Goal: Entertainment & Leisure: Consume media (video, audio)

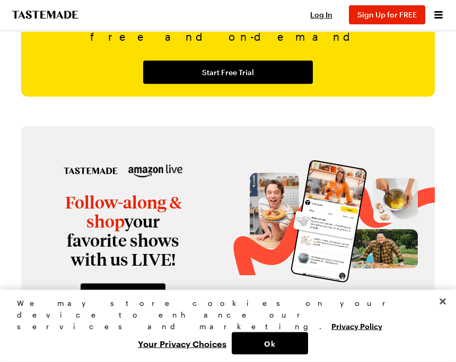
scroll to position [1426, 0]
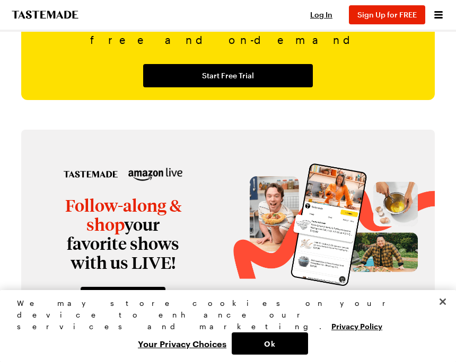
click at [321, 12] on span "Log In" at bounding box center [321, 14] width 22 height 9
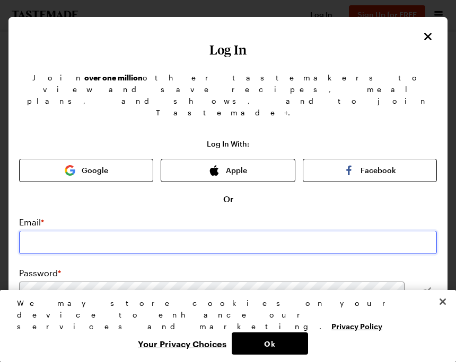
click at [269, 231] on input "email" at bounding box center [228, 242] width 418 height 23
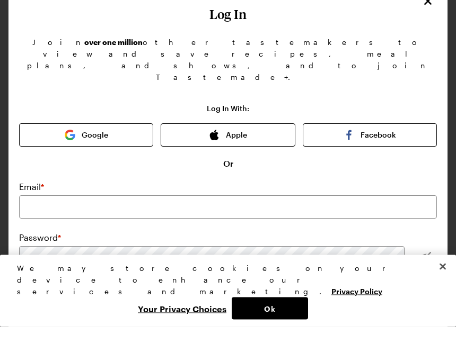
scroll to position [1462, 0]
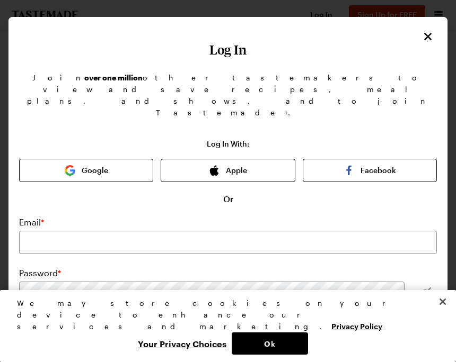
click at [421, 38] on icon "Close" at bounding box center [427, 36] width 13 height 13
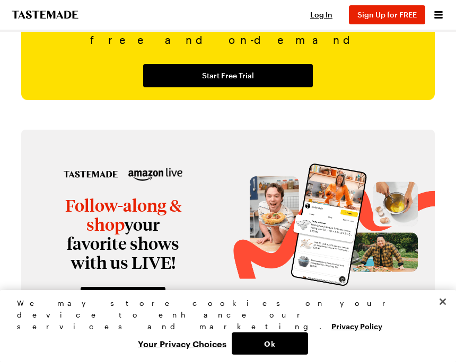
click at [440, 15] on icon "Open menu" at bounding box center [438, 14] width 8 height 7
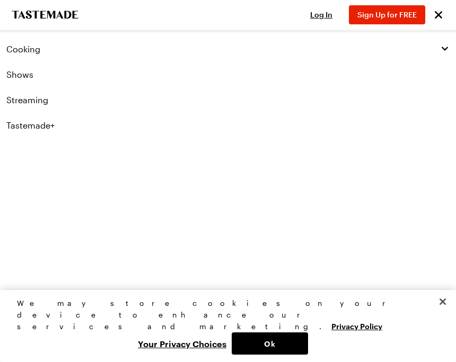
click at [29, 53] on span "Cooking" at bounding box center [23, 49] width 34 height 11
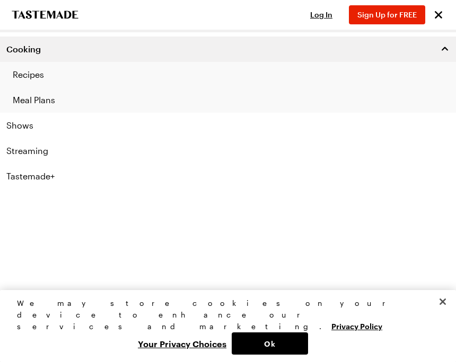
click at [38, 78] on link "Recipes" at bounding box center [228, 74] width 456 height 25
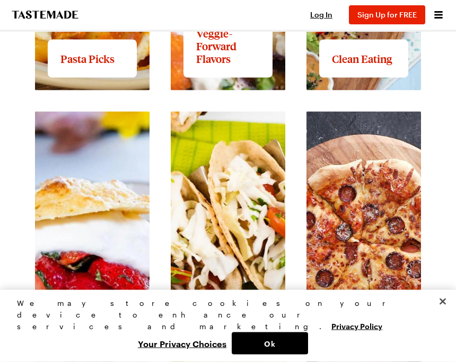
scroll to position [1439, 0]
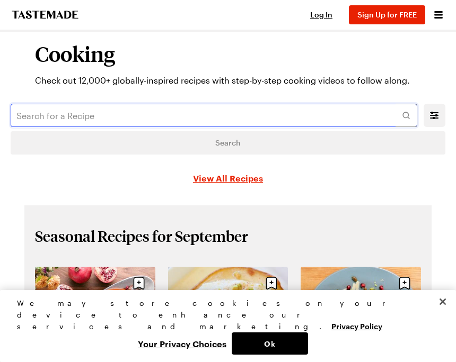
click at [287, 114] on input "text" at bounding box center [214, 115] width 406 height 23
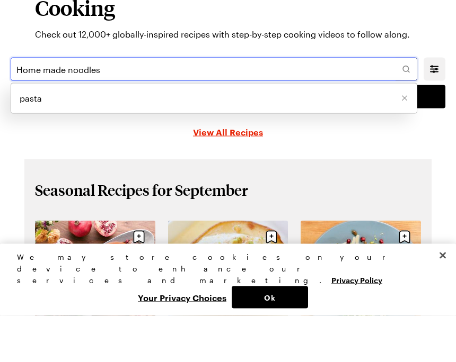
type input "Home made noodles"
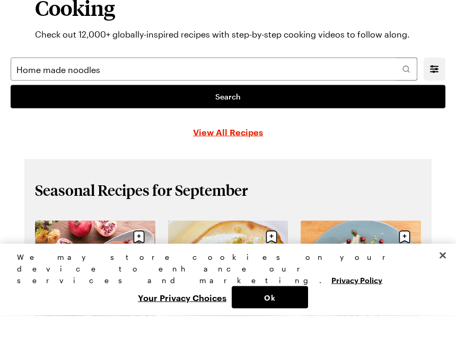
scroll to position [47, 0]
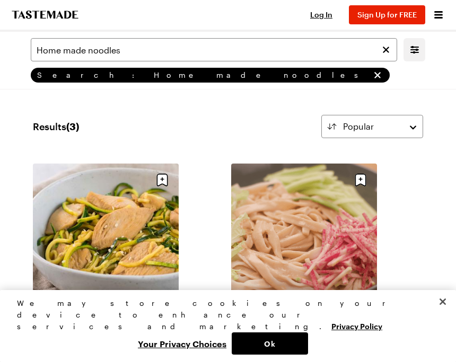
click at [420, 50] on icon "Mobile filters" at bounding box center [414, 49] width 13 height 13
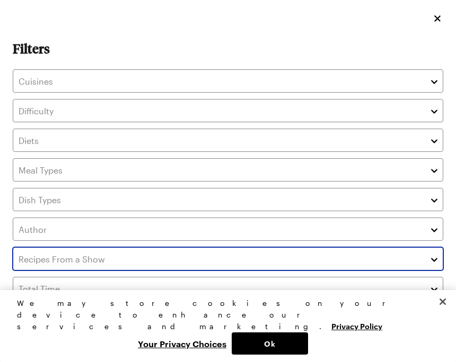
click at [257, 266] on input "text" at bounding box center [228, 258] width 430 height 23
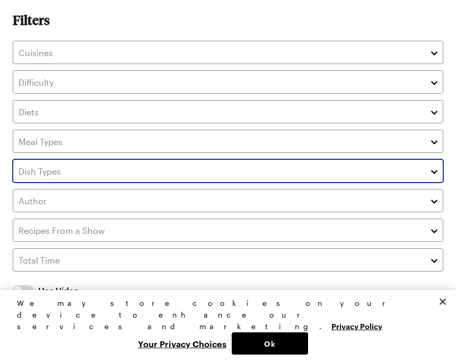
click at [297, 164] on input "text" at bounding box center [228, 170] width 430 height 23
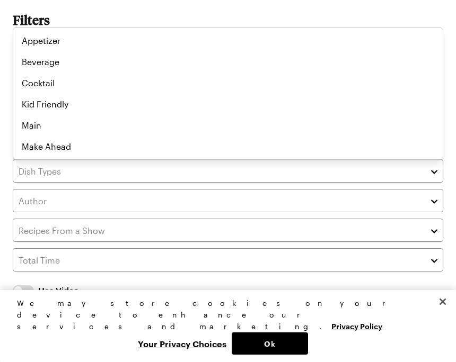
click at [245, 304] on div "Has Video Has Video" at bounding box center [228, 290] width 430 height 25
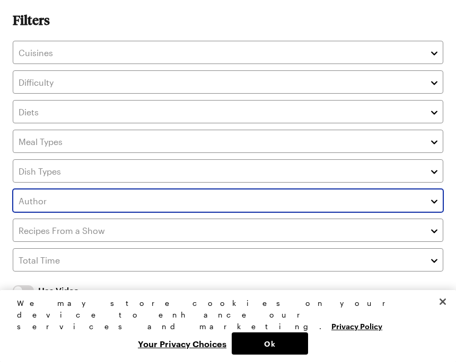
click at [255, 207] on input "text" at bounding box center [228, 200] width 430 height 23
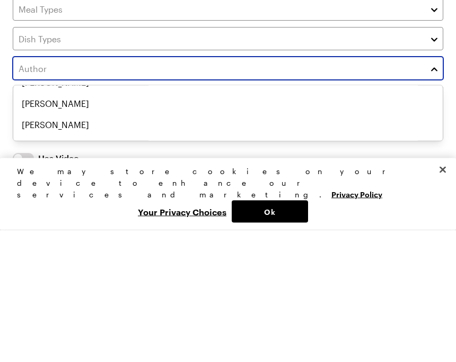
scroll to position [1992, 0]
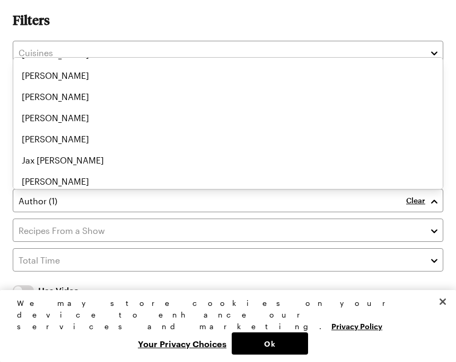
click at [275, 348] on button "Ok" at bounding box center [270, 344] width 76 height 22
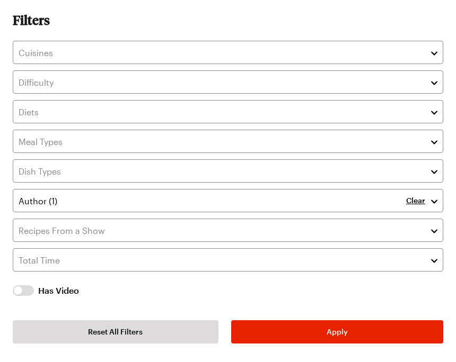
click at [335, 338] on span "Apply" at bounding box center [336, 332] width 21 height 11
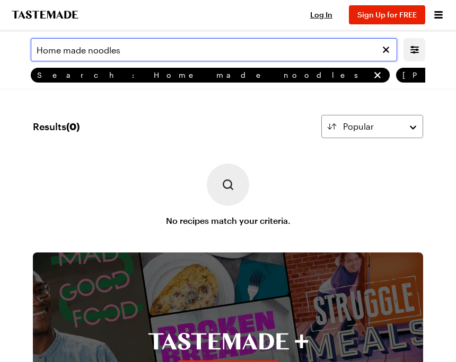
click at [61, 48] on input "Home made noodles" at bounding box center [214, 49] width 366 height 23
type input "Homemade noodles"
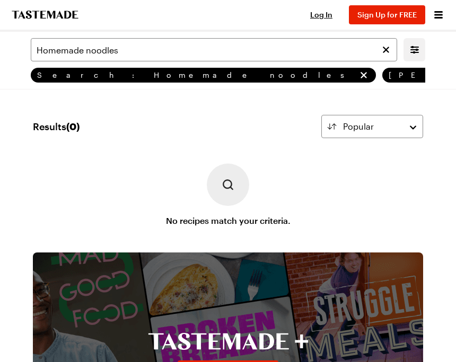
click at [370, 170] on div "No recipes match your criteria." at bounding box center [228, 196] width 390 height 64
click at [358, 80] on icon "remove Search: Homemade noodles" at bounding box center [363, 75] width 11 height 11
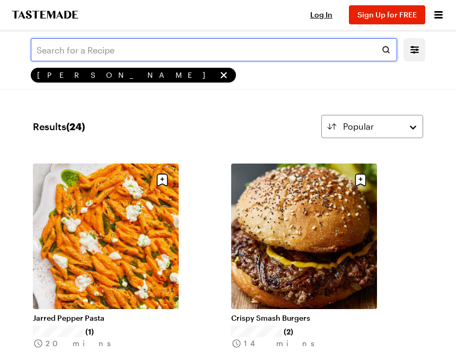
click at [334, 53] on input "text" at bounding box center [214, 49] width 366 height 23
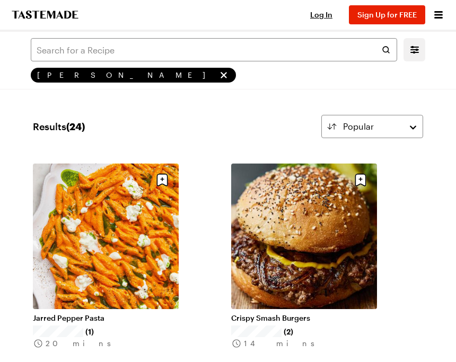
click at [422, 194] on li "Crispy Smash Burgers (2) 14 mins" at bounding box center [327, 272] width 192 height 217
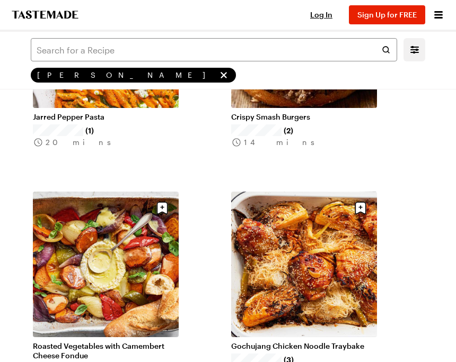
scroll to position [172, 0]
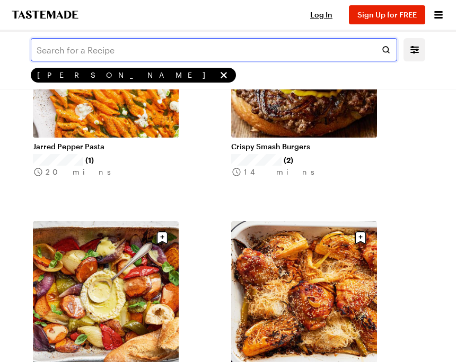
click at [163, 54] on input "text" at bounding box center [214, 49] width 366 height 23
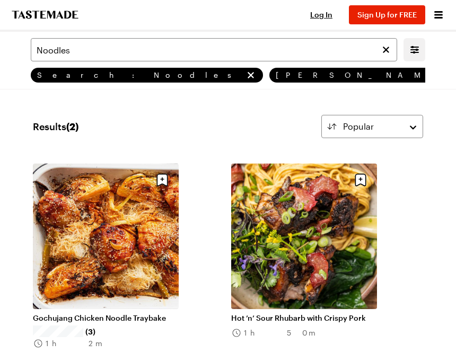
click at [418, 253] on li "Hot ’n’ Sour Rhubarb with Crispy Pork 1h 50m" at bounding box center [327, 272] width 192 height 217
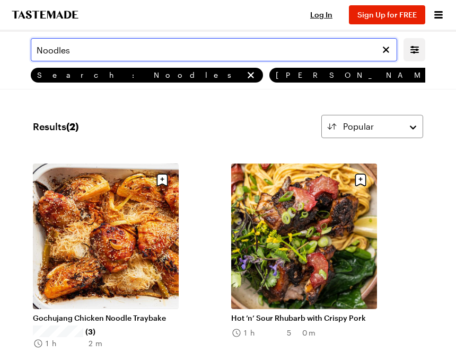
click at [122, 49] on input "Noodles" at bounding box center [214, 49] width 366 height 23
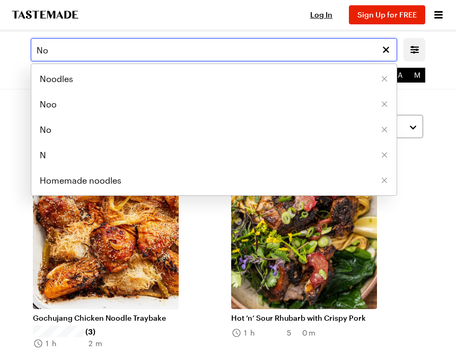
type input "N"
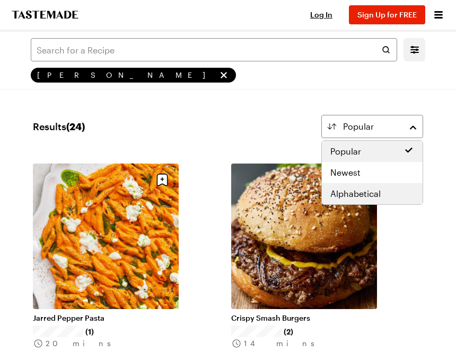
click at [377, 195] on span "Alphabetical" at bounding box center [355, 194] width 50 height 13
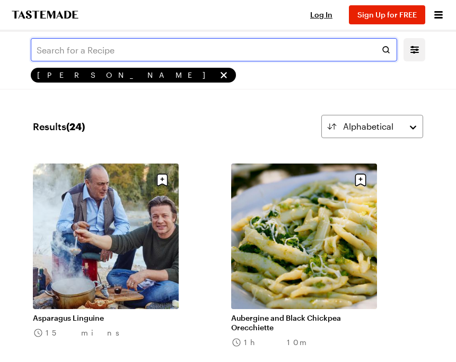
click at [205, 50] on input "text" at bounding box center [214, 49] width 366 height 23
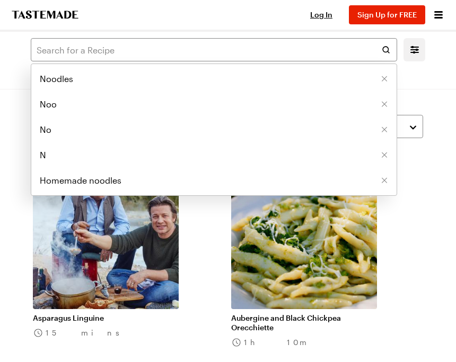
scroll to position [47, 0]
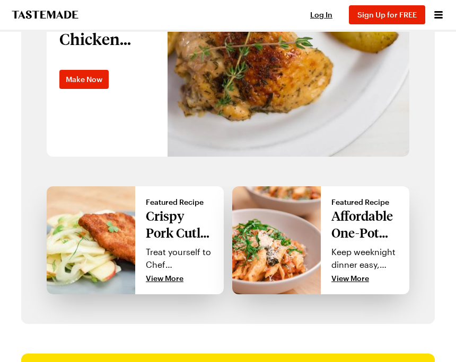
scroll to position [802, 0]
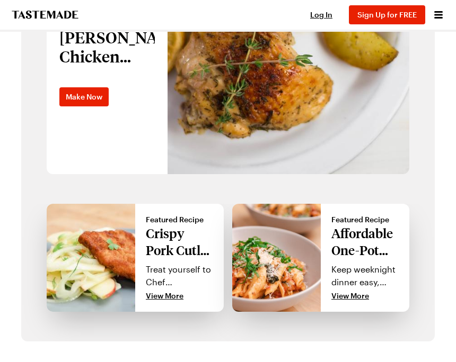
click at [439, 15] on icon "Open menu" at bounding box center [438, 14] width 8 height 7
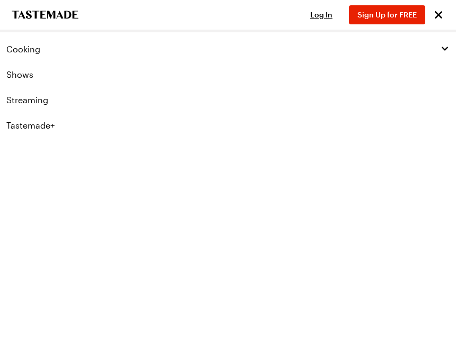
click at [24, 76] on link "Shows" at bounding box center [228, 74] width 456 height 25
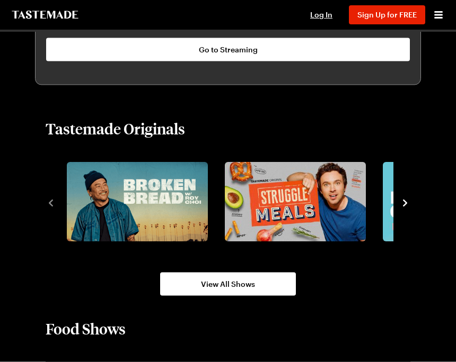
scroll to position [755, 0]
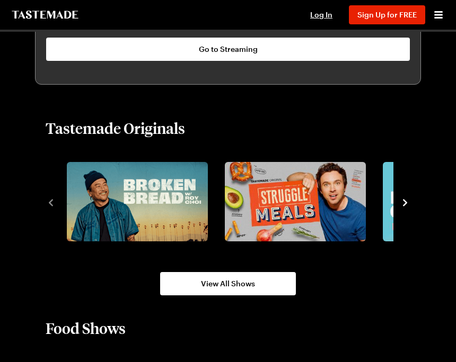
click at [58, 203] on div at bounding box center [228, 202] width 365 height 86
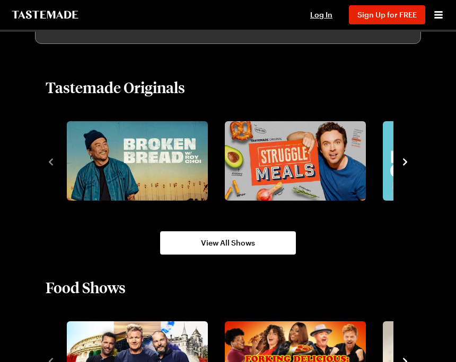
scroll to position [792, 0]
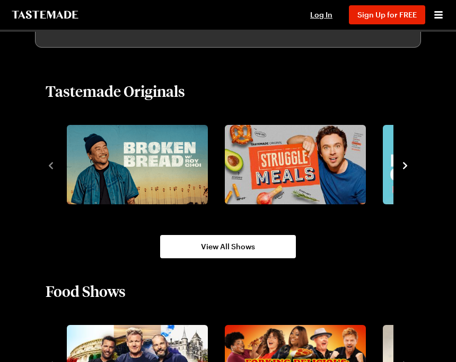
click at [404, 167] on icon "navigate to next item" at bounding box center [405, 165] width 4 height 7
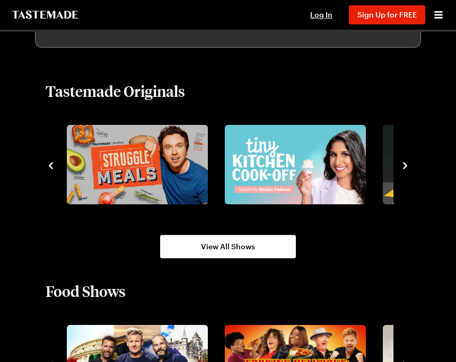
click at [406, 169] on icon "navigate to next item" at bounding box center [405, 166] width 11 height 11
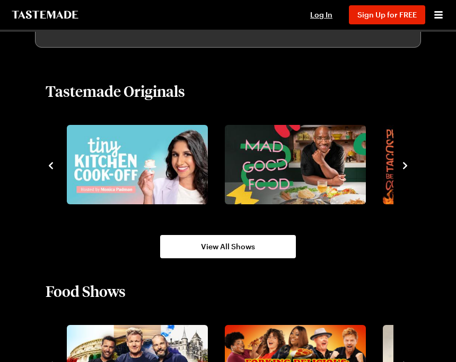
click at [400, 170] on icon "navigate to next item" at bounding box center [405, 166] width 11 height 11
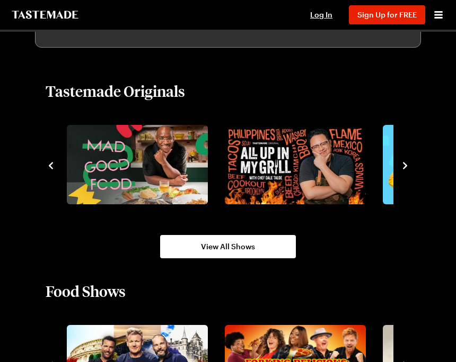
click at [409, 165] on icon "navigate to next item" at bounding box center [405, 166] width 11 height 11
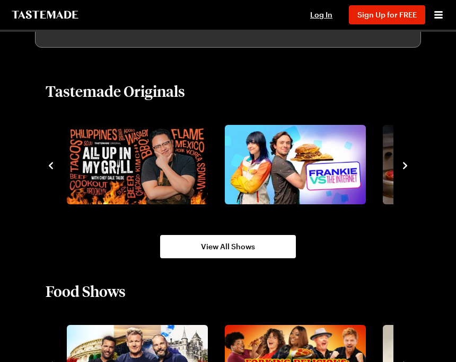
click at [407, 165] on icon "navigate to next item" at bounding box center [405, 166] width 11 height 11
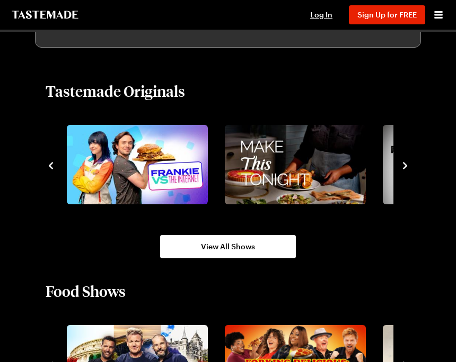
click at [404, 170] on icon "navigate to next item" at bounding box center [405, 166] width 11 height 11
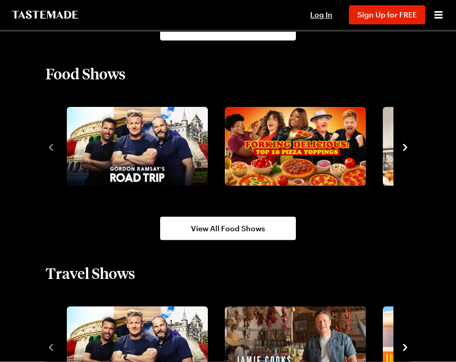
click at [404, 153] on icon "navigate to next item" at bounding box center [405, 148] width 11 height 11
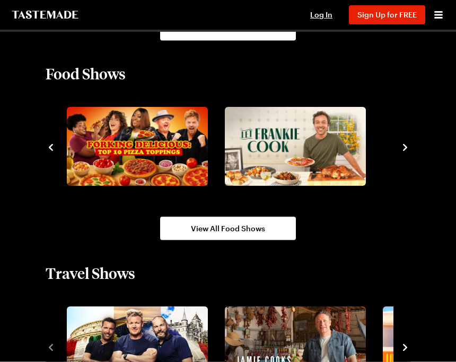
scroll to position [1010, 0]
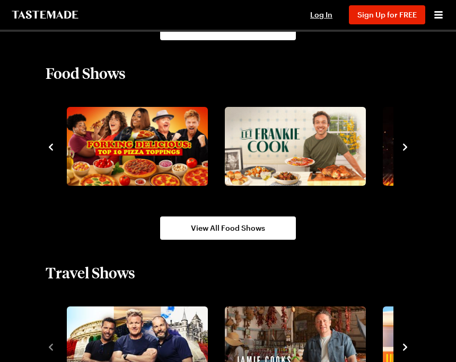
click at [386, 156] on img "4 / 10" at bounding box center [453, 146] width 141 height 79
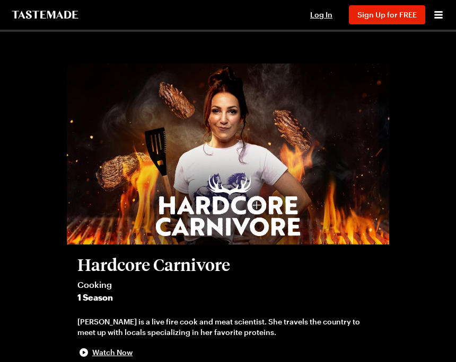
scroll to position [1010, 0]
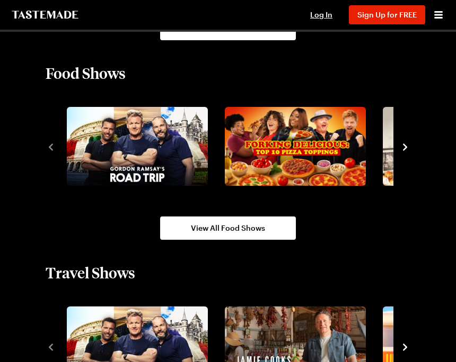
click at [409, 151] on icon "navigate to next item" at bounding box center [405, 147] width 11 height 11
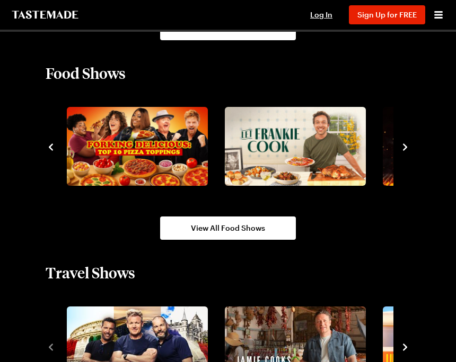
click at [402, 149] on icon "navigate to next item" at bounding box center [405, 147] width 11 height 11
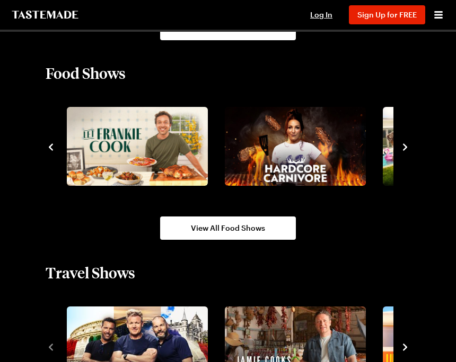
click at [407, 146] on icon "navigate to next item" at bounding box center [405, 147] width 11 height 11
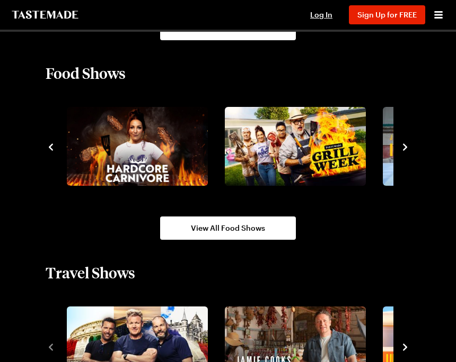
click at [409, 146] on icon "navigate to next item" at bounding box center [405, 147] width 11 height 11
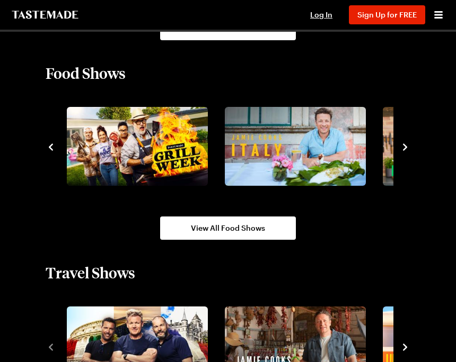
click at [408, 145] on icon "navigate to next item" at bounding box center [405, 147] width 11 height 11
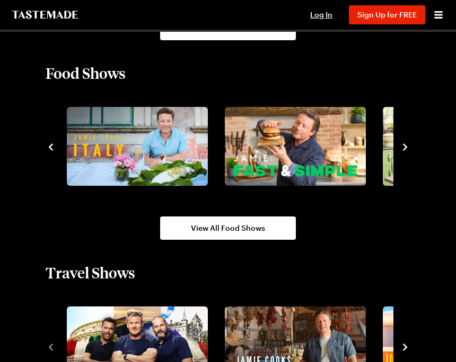
click at [409, 149] on icon "navigate to next item" at bounding box center [405, 147] width 11 height 11
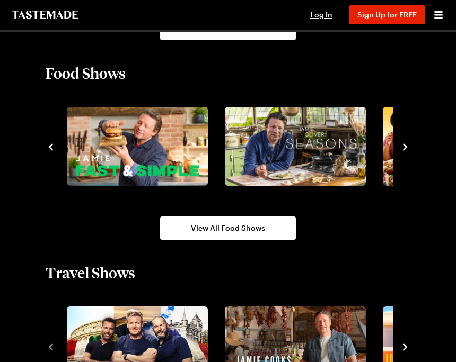
click at [409, 150] on icon "navigate to next item" at bounding box center [405, 147] width 11 height 11
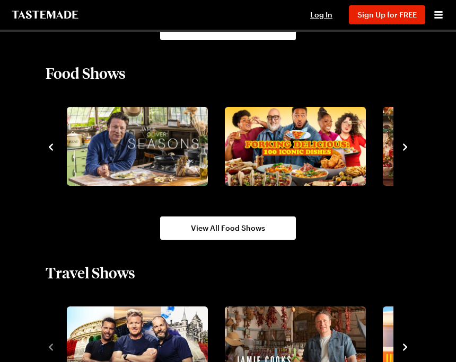
click at [409, 149] on icon "navigate to next item" at bounding box center [405, 147] width 11 height 11
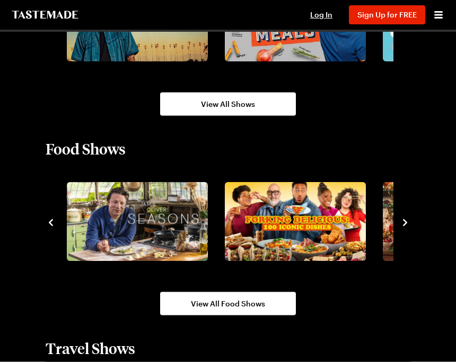
scroll to position [935, 0]
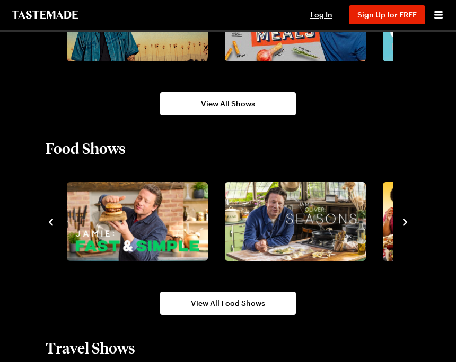
click at [158, 245] on img "7 / 10" at bounding box center [137, 221] width 141 height 79
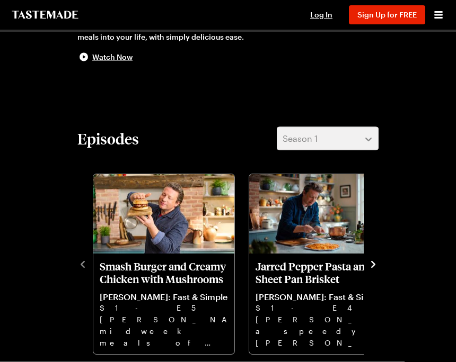
scroll to position [307, 0]
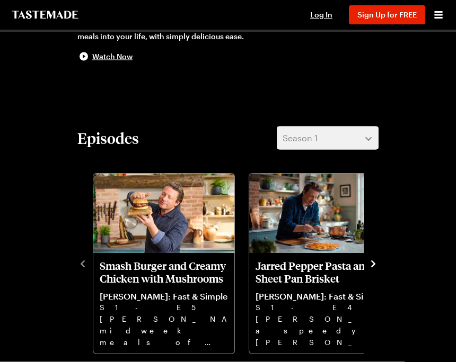
click at [378, 267] on icon "navigate to next item" at bounding box center [373, 264] width 11 height 11
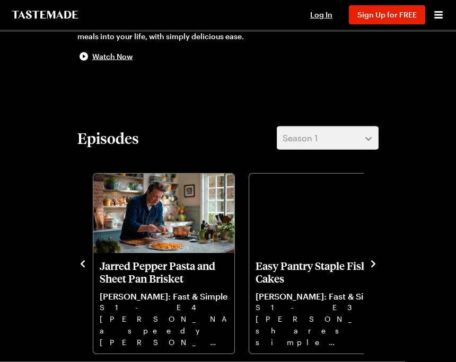
scroll to position [307, 0]
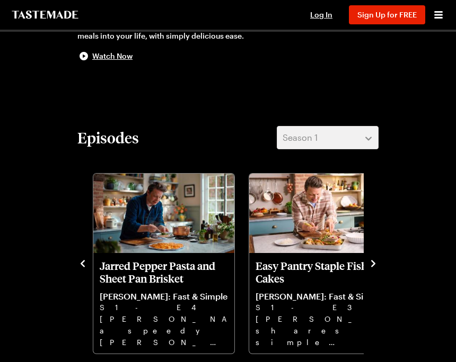
click at [373, 265] on icon "navigate to next item" at bounding box center [373, 263] width 4 height 7
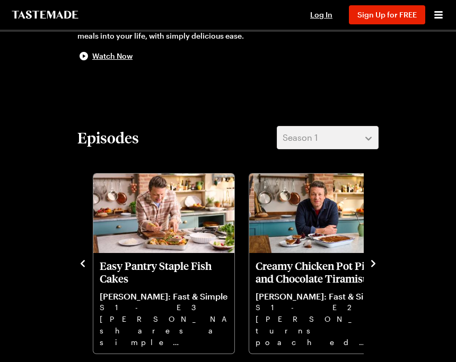
click at [376, 268] on icon "navigate to next item" at bounding box center [373, 264] width 11 height 11
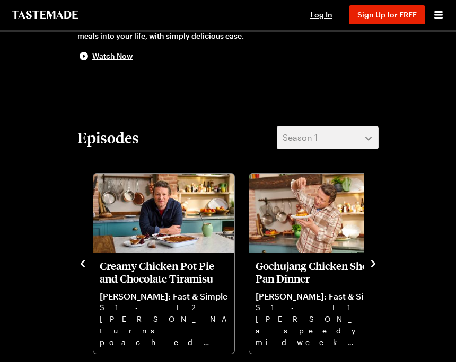
click at [378, 266] on icon "navigate to next item" at bounding box center [373, 264] width 11 height 11
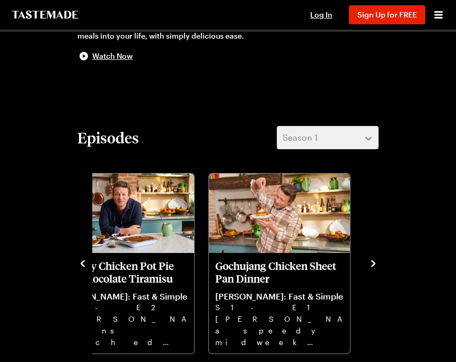
click at [368, 268] on icon "navigate to next item" at bounding box center [373, 264] width 11 height 11
click at [371, 271] on div "Smash Burger and Creamy Chicken with Mushrooms [PERSON_NAME]: Fast & Simple S1 …" at bounding box center [227, 263] width 301 height 184
click at [75, 274] on div "Episodes Season 1 Smash Burger and Creamy Chicken with Mushrooms [PERSON_NAME]:…" at bounding box center [228, 240] width 322 height 229
click at [75, 273] on div "Episodes Season 1 Smash Burger and Creamy Chicken with Mushrooms [PERSON_NAME]:…" at bounding box center [228, 240] width 322 height 229
click at [78, 268] on icon "navigate to previous item" at bounding box center [82, 264] width 11 height 11
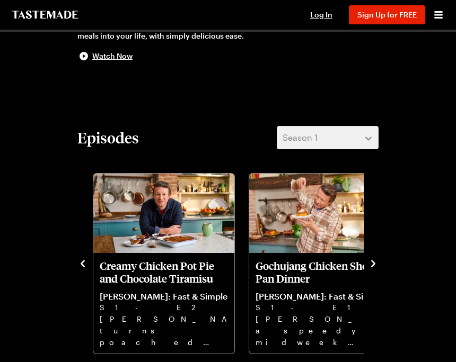
click at [73, 270] on div "Episodes Season 1 Smash Burger and Creamy Chicken with Mushrooms [PERSON_NAME]:…" at bounding box center [228, 240] width 322 height 229
click at [78, 270] on div "Smash Burger and Creamy Chicken with Mushrooms [PERSON_NAME]: Fast & Simple S1 …" at bounding box center [227, 263] width 301 height 184
click at [79, 257] on button "navigate to previous item" at bounding box center [82, 262] width 11 height 13
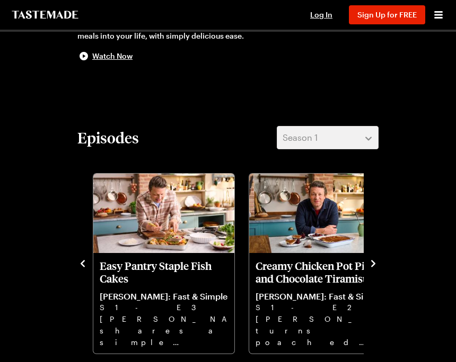
click at [78, 264] on icon "navigate to previous item" at bounding box center [82, 264] width 11 height 11
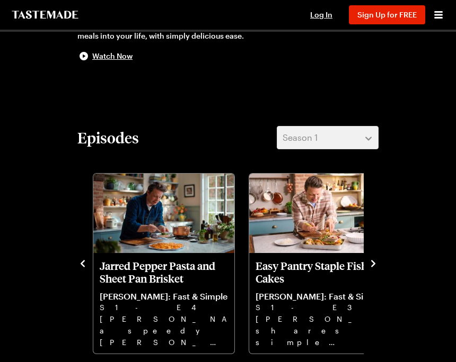
click at [79, 264] on icon "navigate to previous item" at bounding box center [82, 264] width 11 height 11
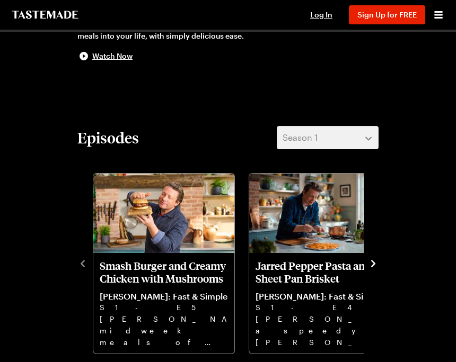
click at [74, 271] on div "Episodes Season 1 Smash Burger and Creamy Chicken with Mushrooms [PERSON_NAME]:…" at bounding box center [228, 240] width 322 height 229
click at [76, 262] on div "Episodes Season 1 Smash Burger and Creamy Chicken with Mushrooms [PERSON_NAME]:…" at bounding box center [228, 240] width 322 height 229
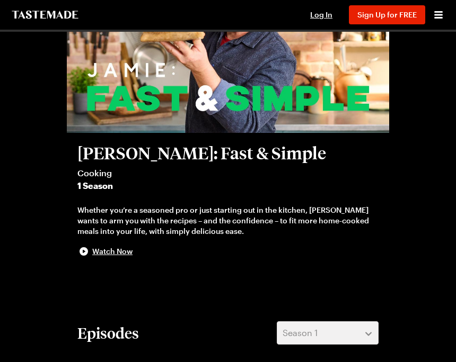
scroll to position [94, 0]
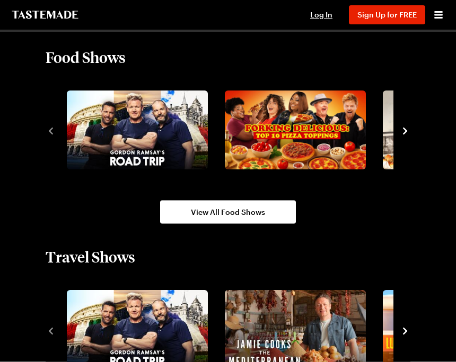
scroll to position [1026, 0]
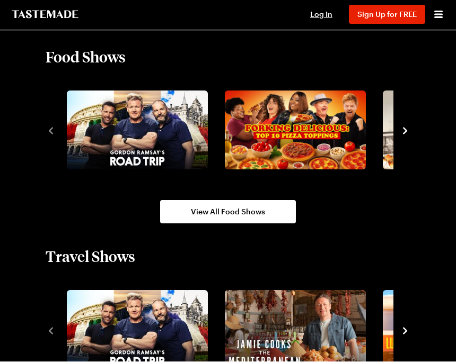
click at [404, 130] on icon "navigate to next item" at bounding box center [405, 131] width 11 height 11
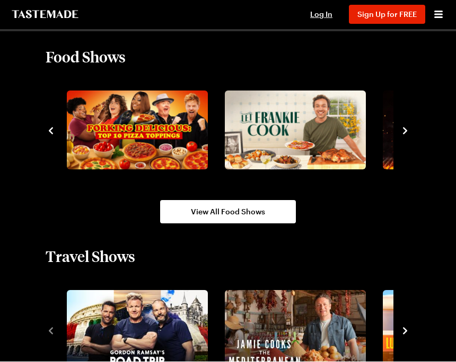
click at [403, 134] on icon "navigate to next item" at bounding box center [405, 131] width 4 height 7
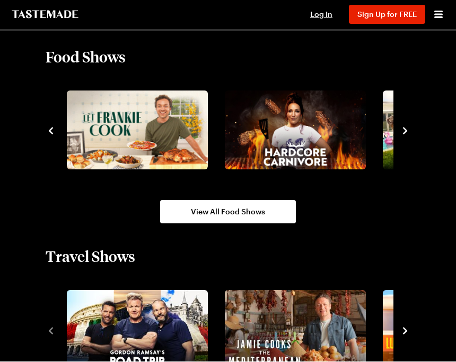
click at [404, 135] on icon "navigate to next item" at bounding box center [405, 131] width 4 height 7
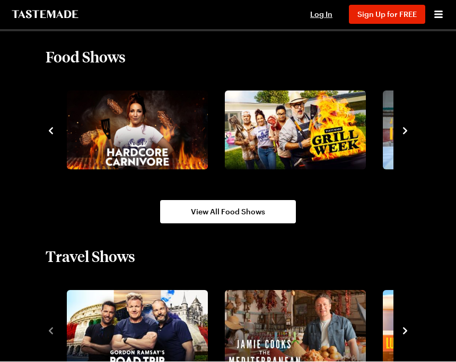
click at [402, 133] on icon "navigate to next item" at bounding box center [405, 131] width 11 height 11
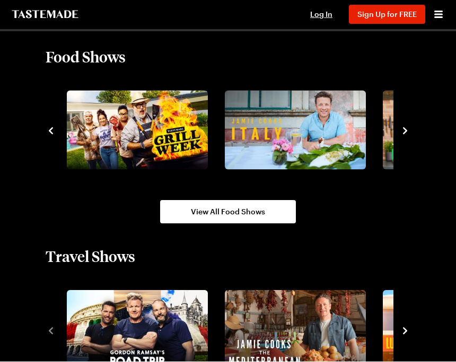
scroll to position [1026, 0]
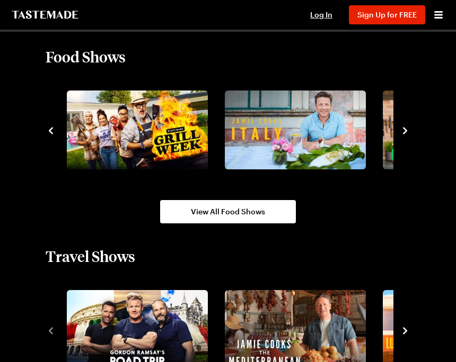
click at [403, 131] on icon "navigate to next item" at bounding box center [405, 131] width 11 height 11
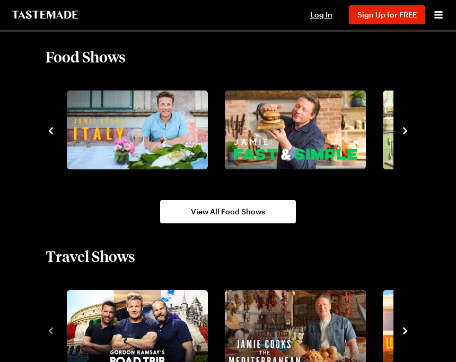
click at [404, 130] on icon "navigate to next item" at bounding box center [405, 131] width 11 height 11
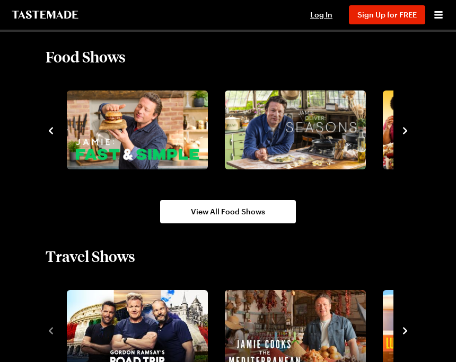
click at [328, 146] on img "8 / 10" at bounding box center [295, 130] width 141 height 79
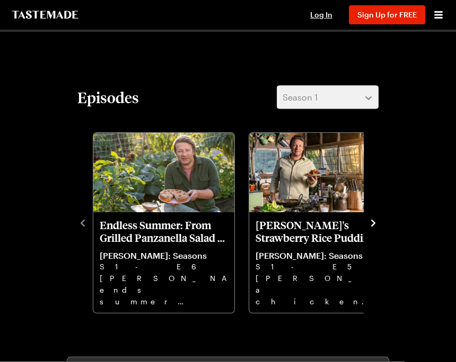
scroll to position [348, 0]
click at [374, 222] on icon "navigate to next item" at bounding box center [373, 222] width 4 height 7
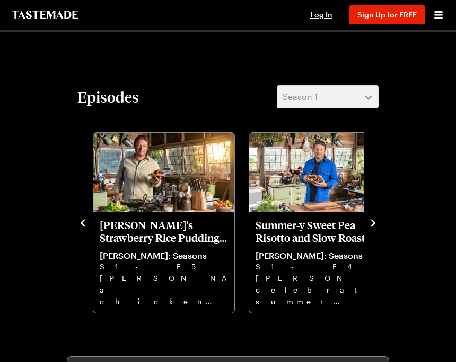
click at [375, 224] on icon "navigate to next item" at bounding box center [373, 222] width 4 height 7
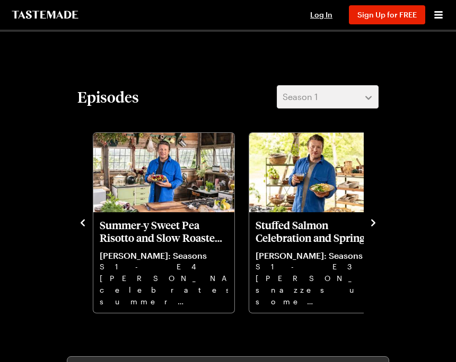
click at [373, 219] on icon "navigate to next item" at bounding box center [373, 223] width 11 height 11
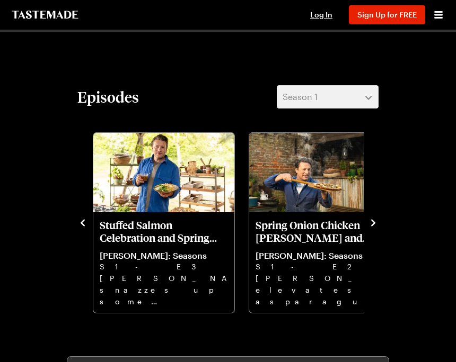
click at [375, 224] on icon "navigate to next item" at bounding box center [373, 222] width 4 height 7
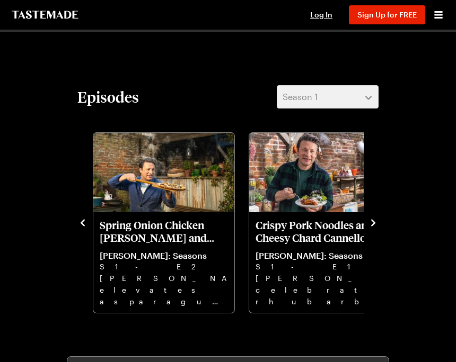
click at [321, 232] on p "Crispy Pork Noodles and Cheesy Chard Cannelloni" at bounding box center [319, 231] width 128 height 25
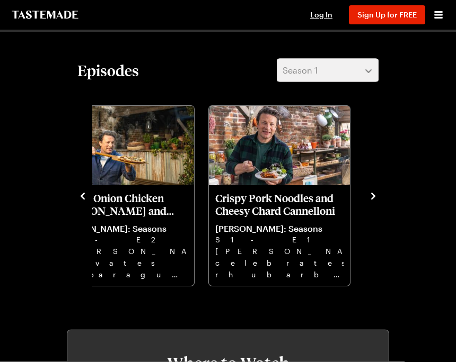
scroll to position [370, 0]
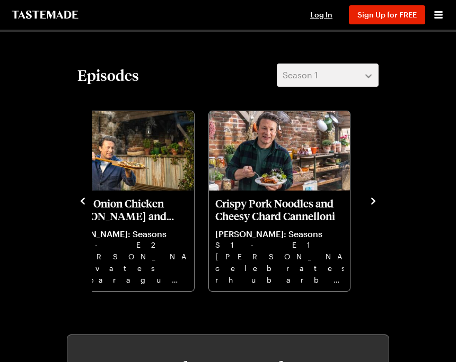
click at [288, 246] on p "S1 - E1" at bounding box center [279, 246] width 128 height 12
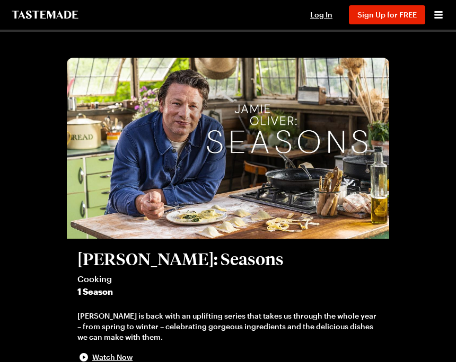
scroll to position [0, 0]
